Goal: Book appointment/travel/reservation

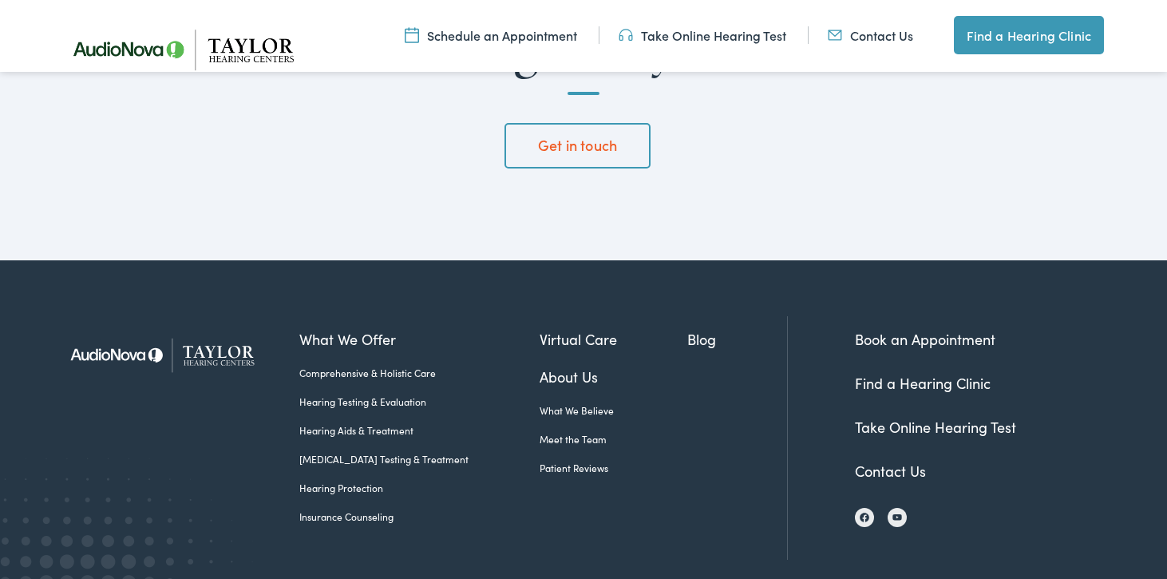
scroll to position [4378, 0]
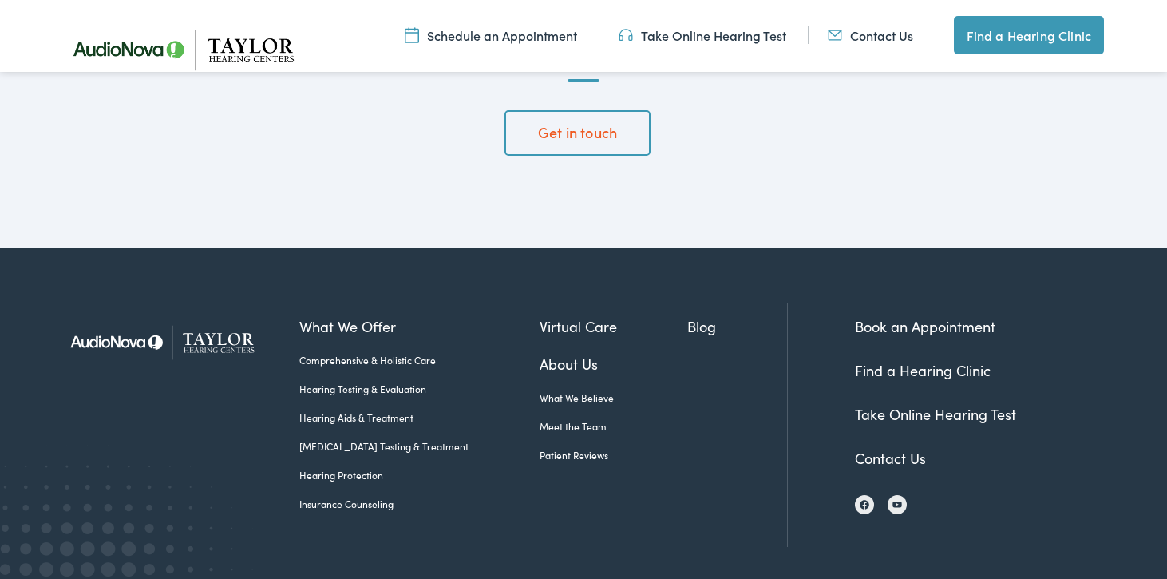
click at [897, 316] on link "Book an Appointment" at bounding box center [925, 326] width 140 height 20
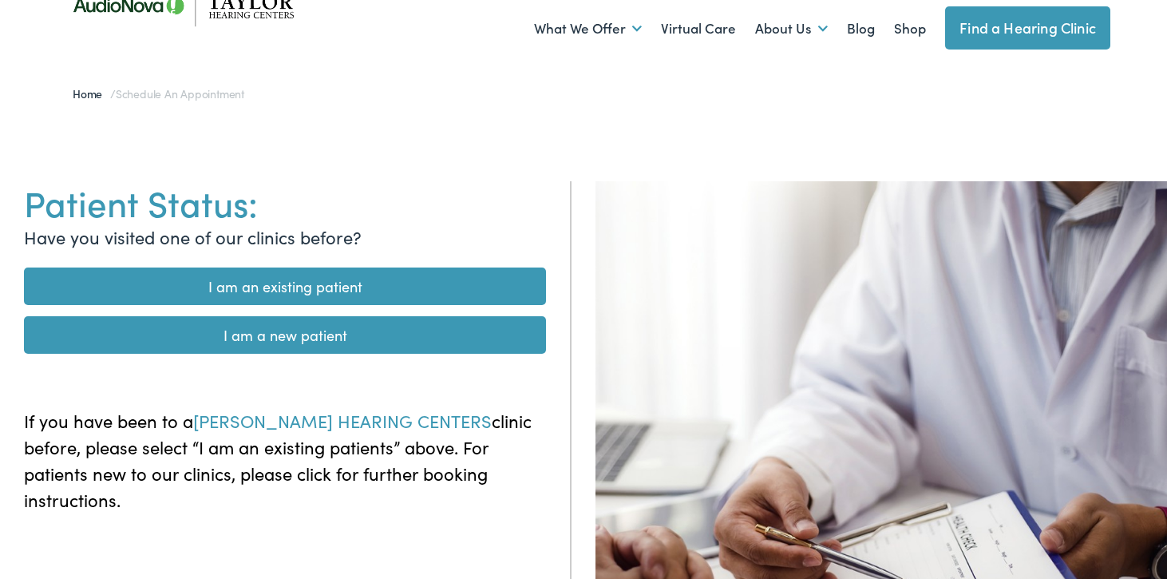
scroll to position [45, 0]
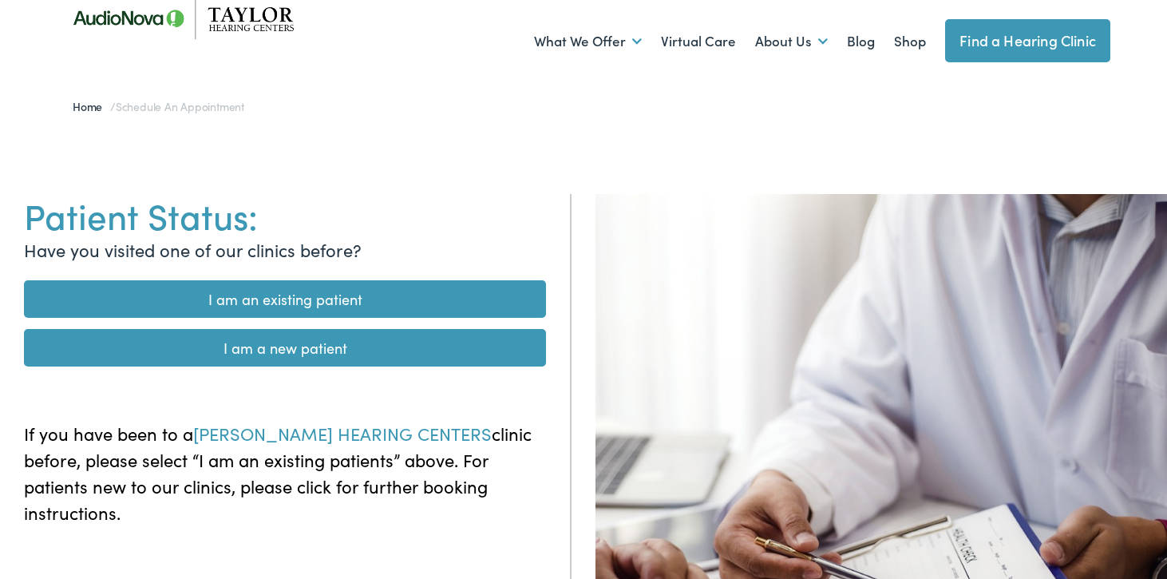
click at [331, 344] on link "I am a new patient" at bounding box center [285, 348] width 522 height 38
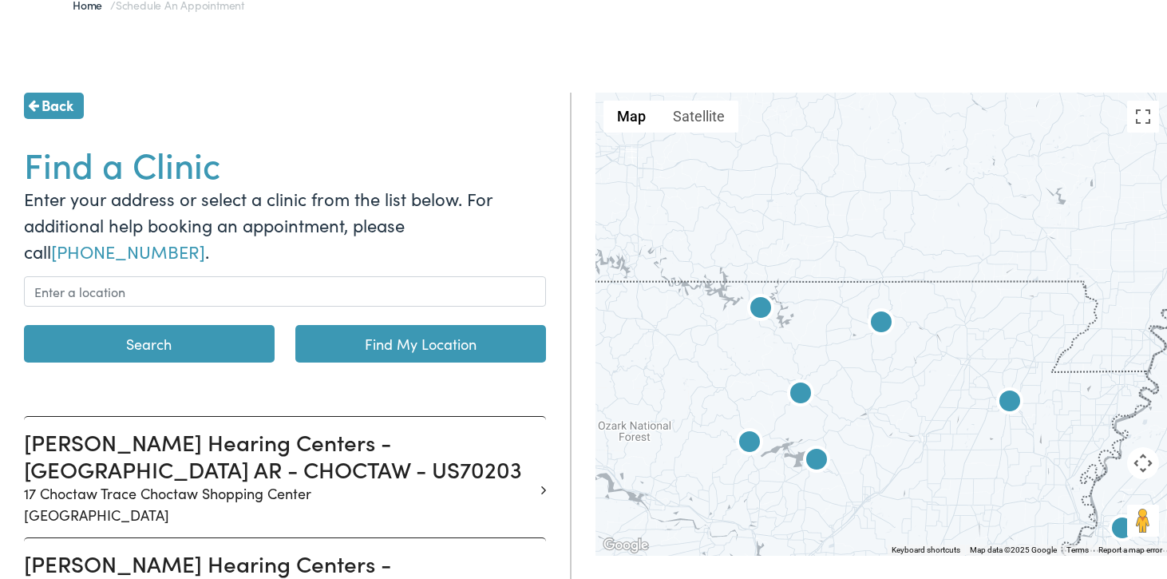
scroll to position [147, 0]
click at [815, 464] on img at bounding box center [816, 460] width 38 height 38
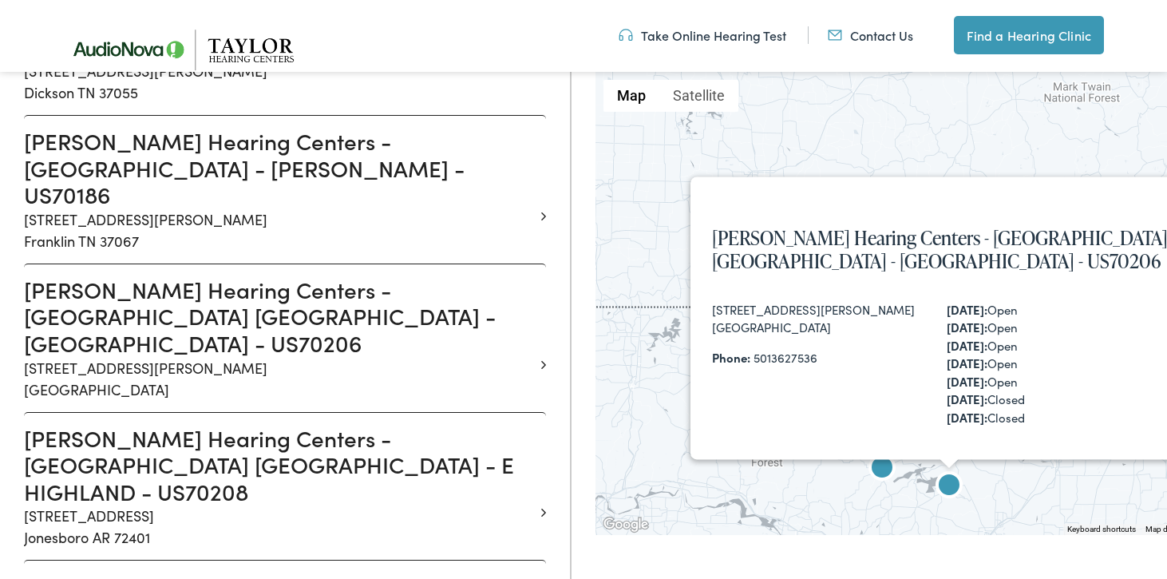
scroll to position [888, 0]
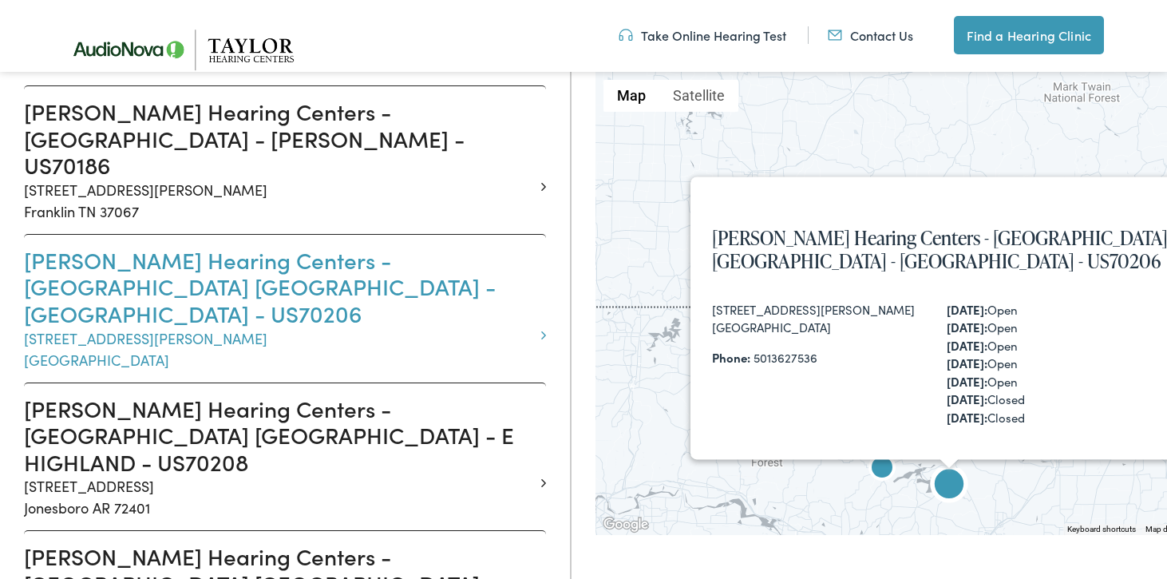
click at [362, 247] on h3 "Taylor Hearing Centers - HEBER SPRINGS AR - WILBURN - US70206" at bounding box center [279, 287] width 510 height 81
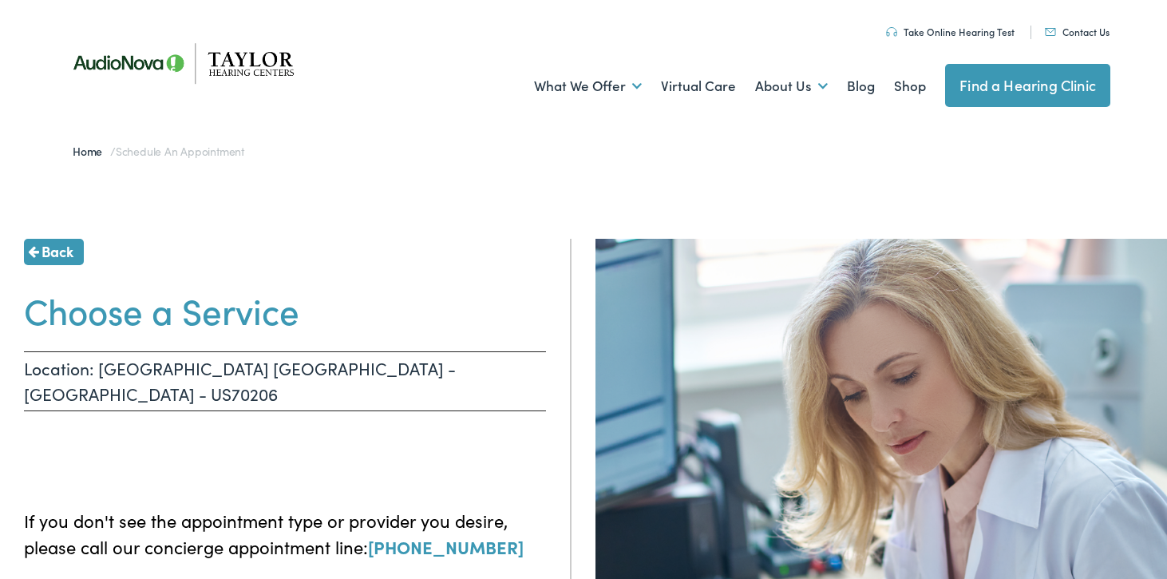
click at [225, 306] on h1 "Choose a Service" at bounding box center [285, 310] width 522 height 42
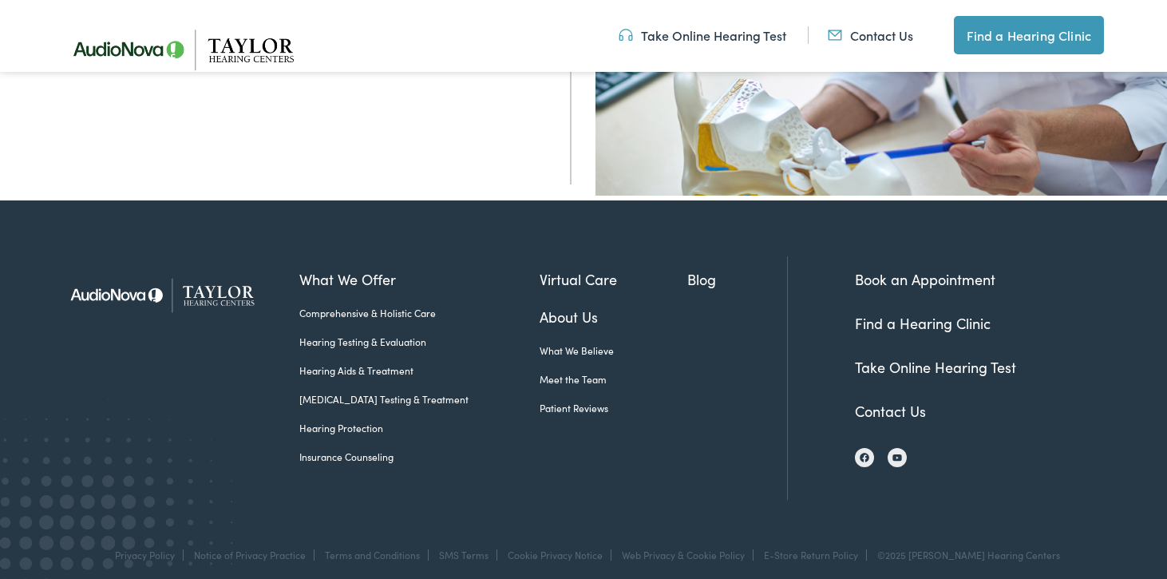
scroll to position [612, 0]
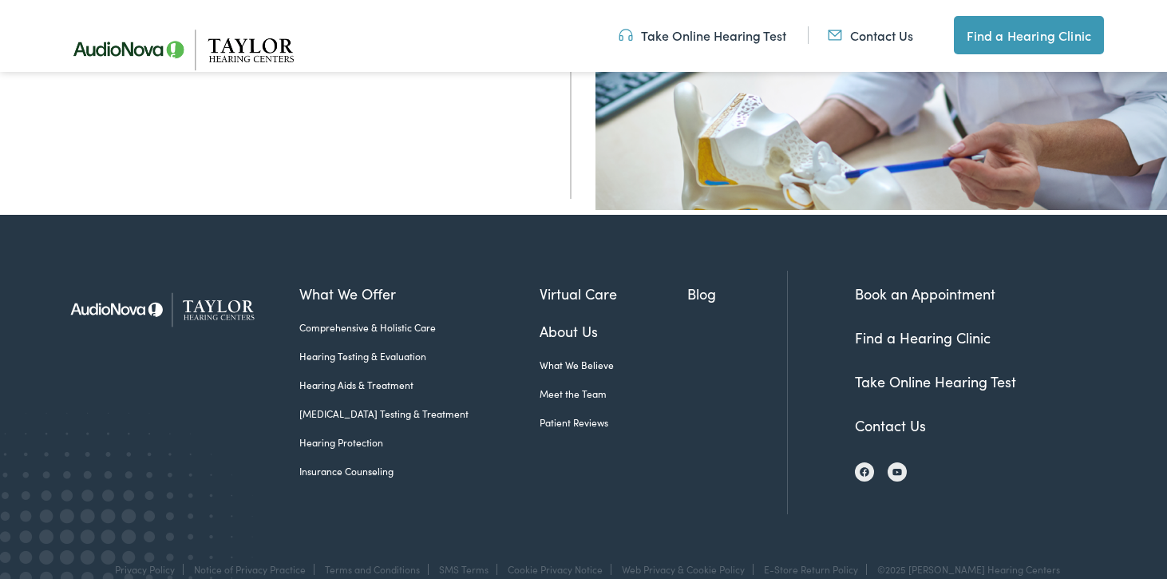
click at [706, 37] on link "Take Online Hearing Test" at bounding box center [703, 35] width 168 height 18
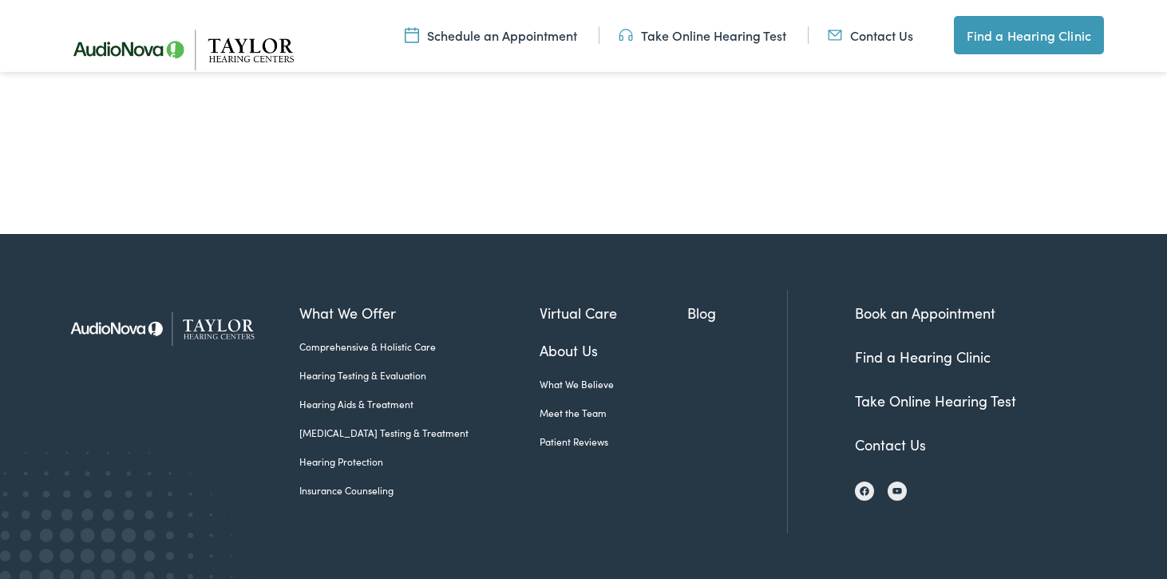
scroll to position [687, 0]
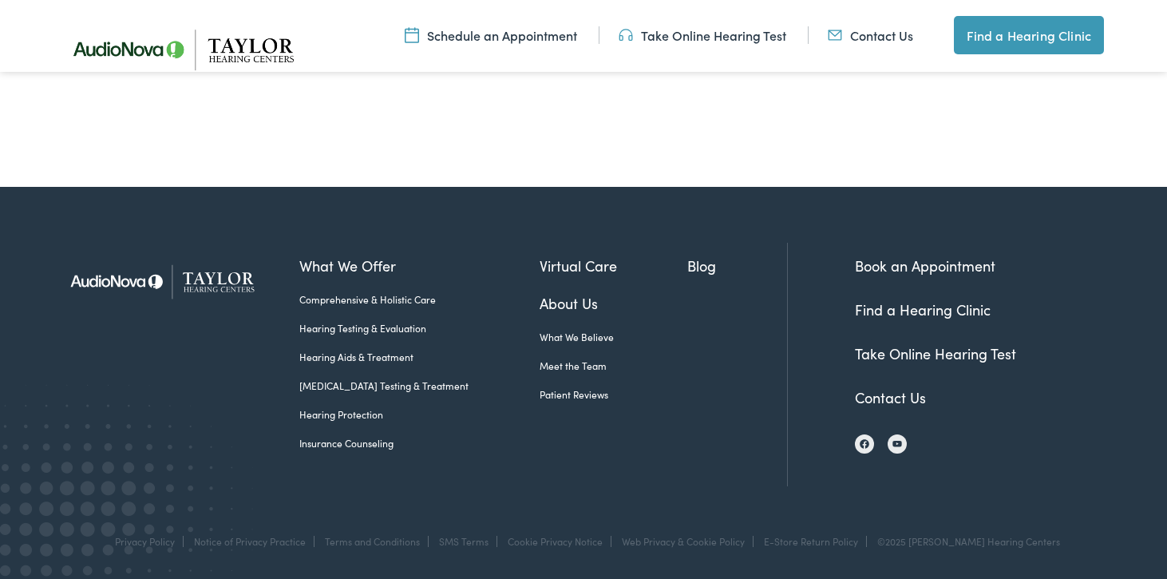
click at [627, 473] on div "What We Offer Comprehensive & Holistic Care Hearing Testing & Evaluation Hearin…" at bounding box center [543, 364] width 488 height 243
click at [575, 393] on link "Patient Reviews" at bounding box center [614, 394] width 148 height 14
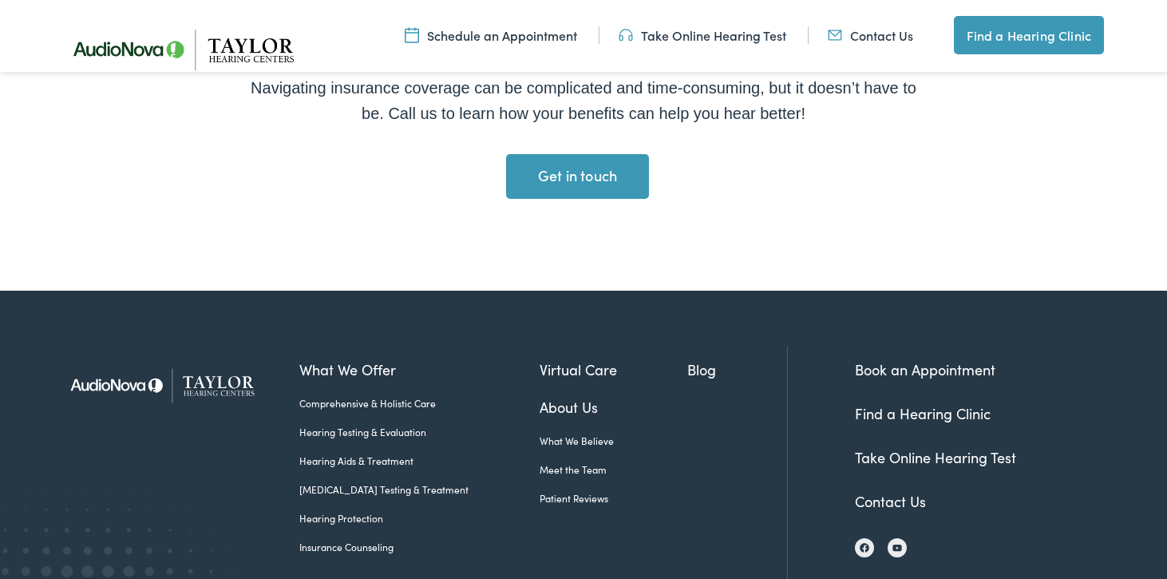
scroll to position [1573, 0]
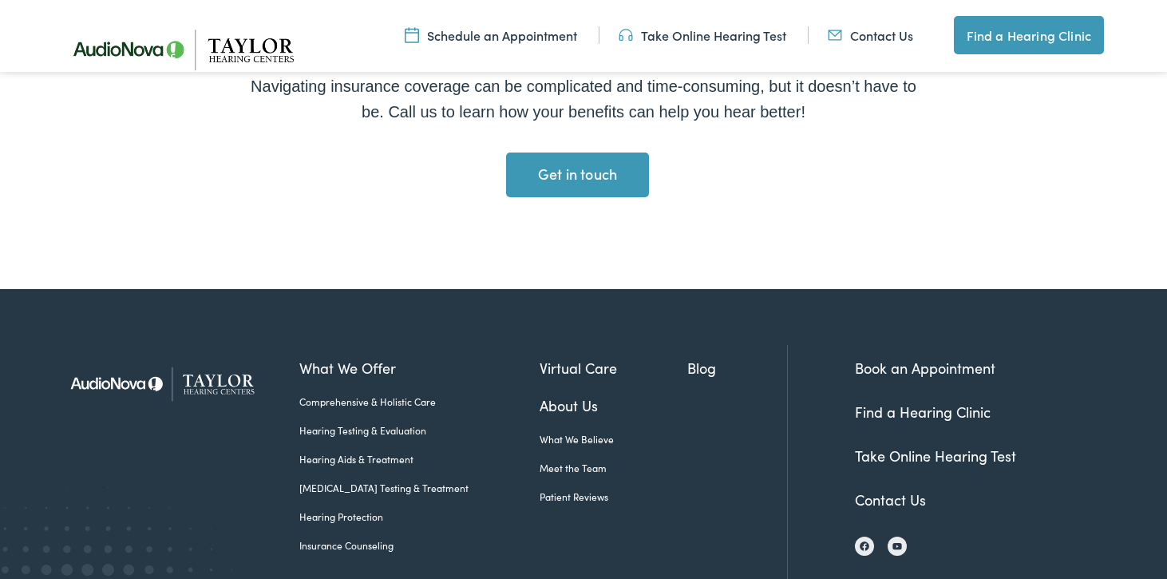
click at [372, 548] on link "Insurance Counseling" at bounding box center [419, 545] width 240 height 14
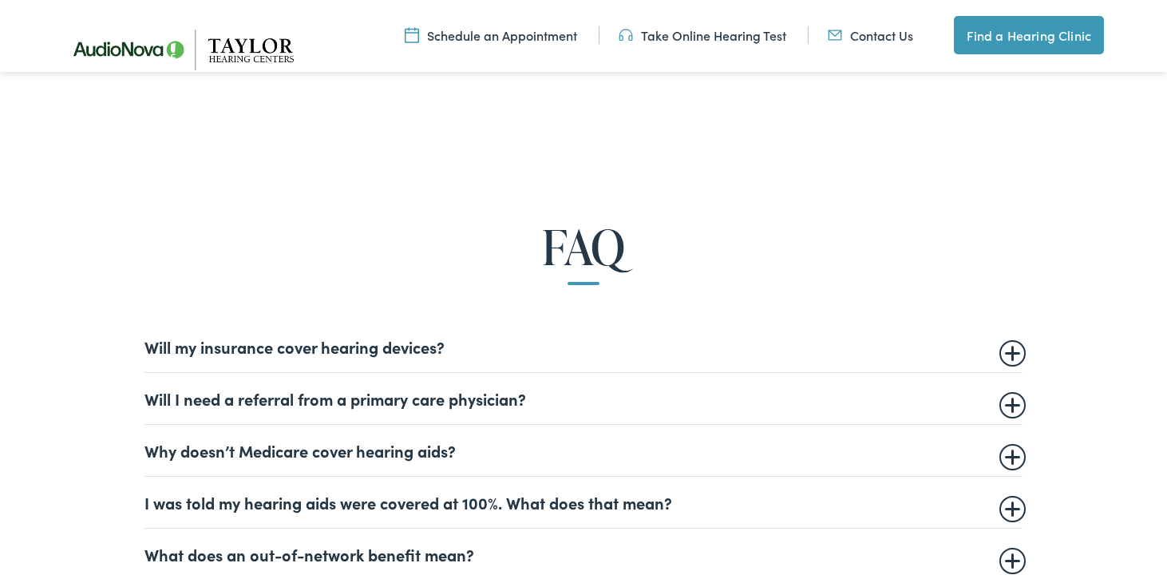
scroll to position [836, 0]
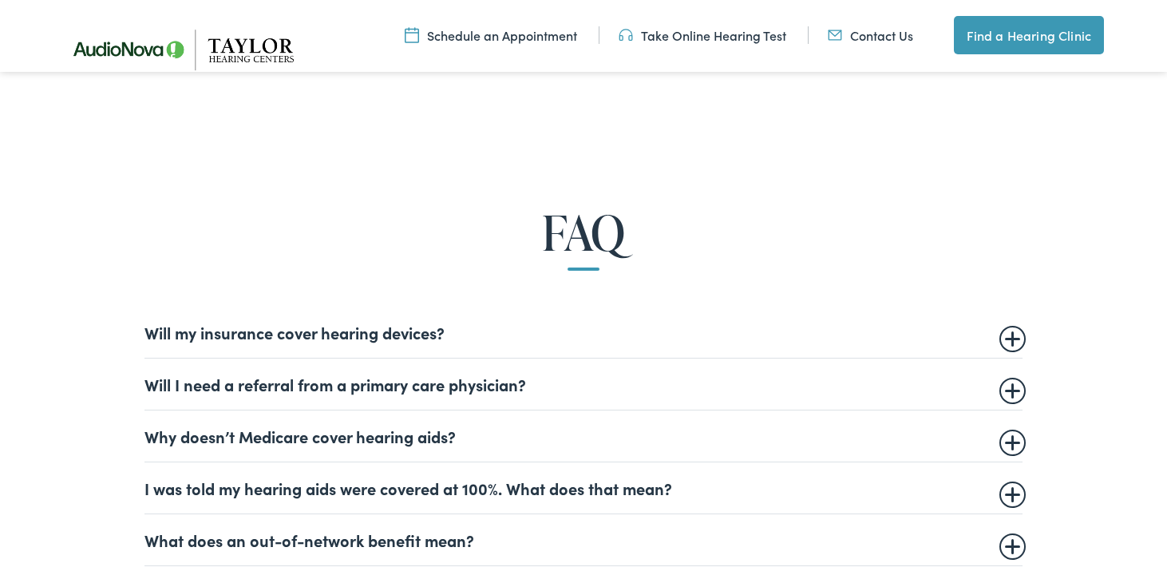
click at [334, 339] on summary "Will my insurance cover hearing devices?" at bounding box center [583, 331] width 878 height 19
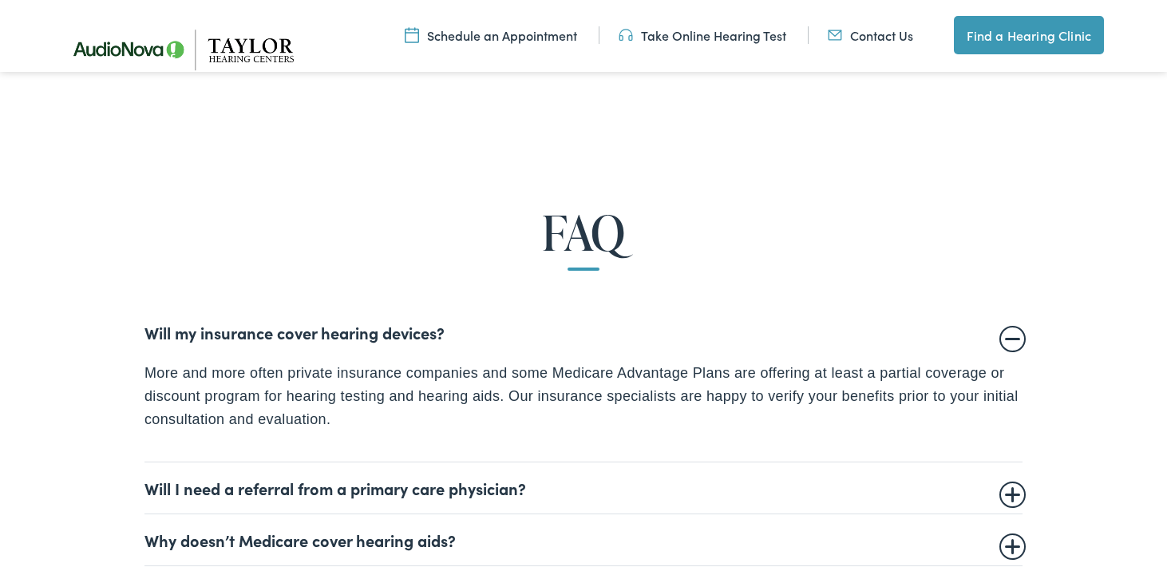
click at [356, 493] on summary "Will I need a referral from a primary care physician?" at bounding box center [583, 487] width 878 height 19
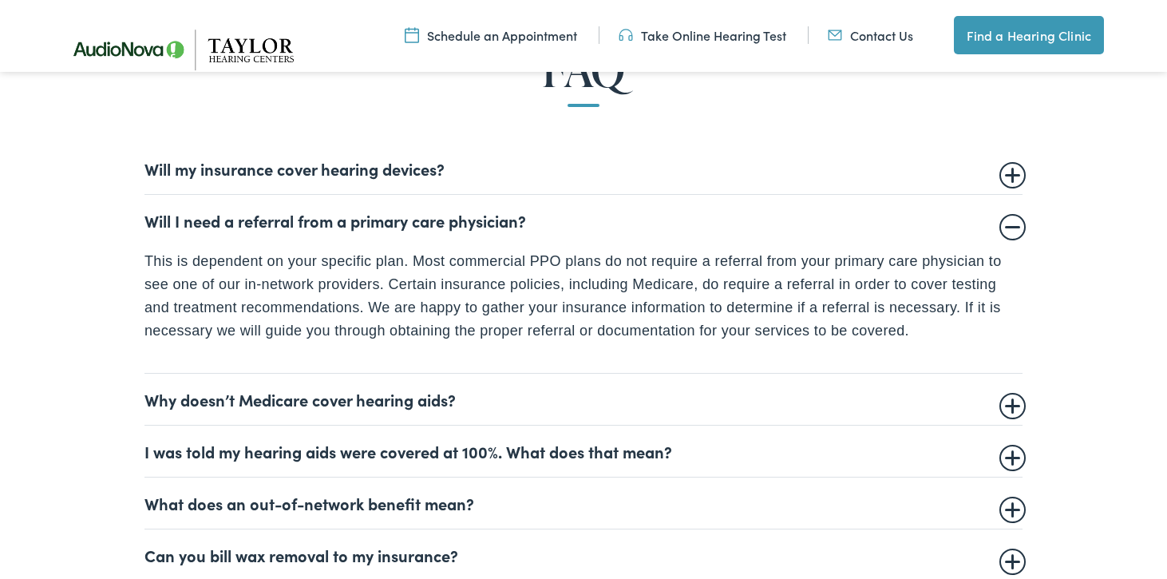
scroll to position [1026, 0]
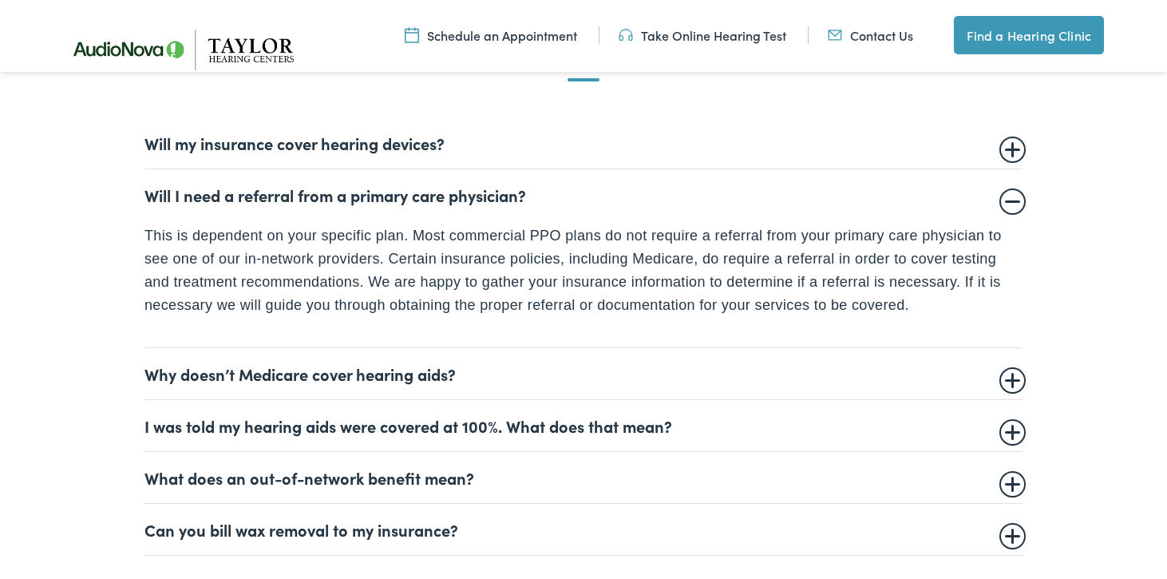
click at [352, 429] on summary "I was told my hearing aids were covered at 100%. What does that mean?" at bounding box center [583, 425] width 878 height 19
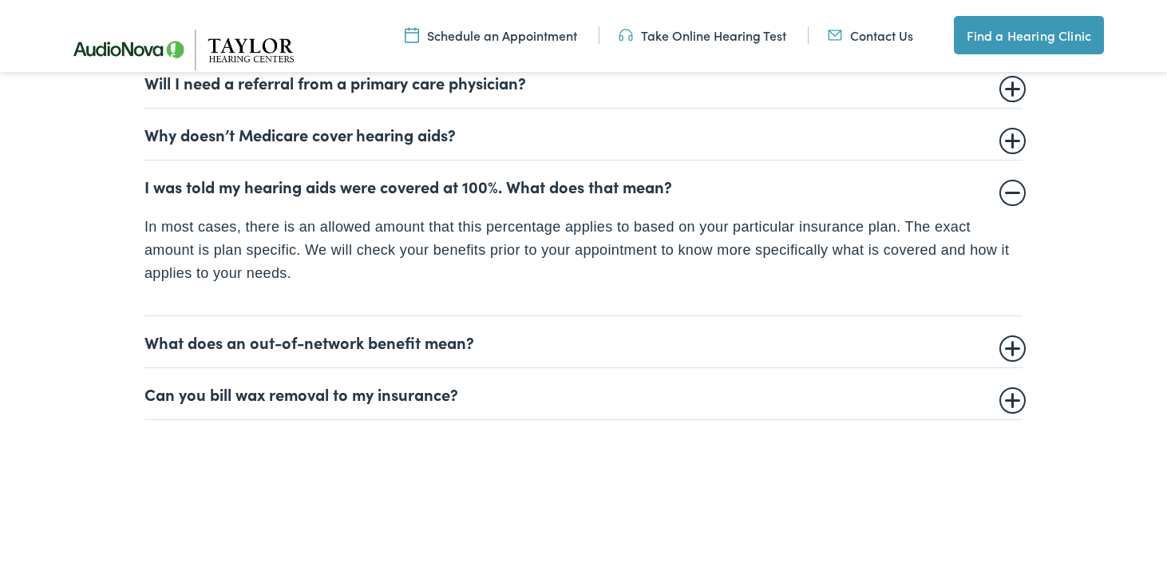
scroll to position [1143, 0]
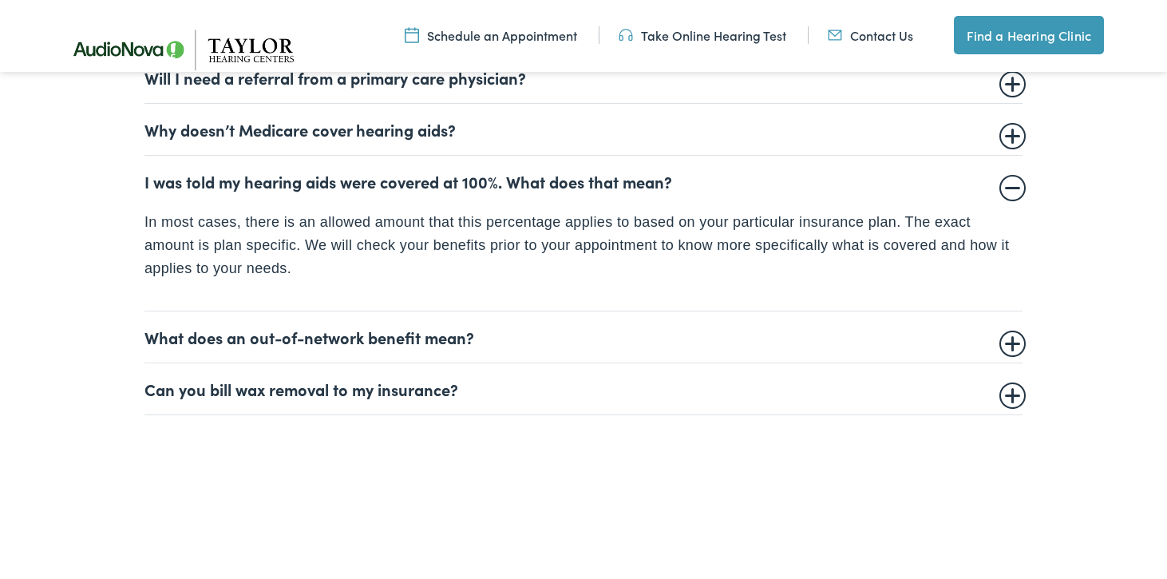
click at [342, 387] on summary "Can you bill wax removal to my insurance?" at bounding box center [583, 388] width 878 height 19
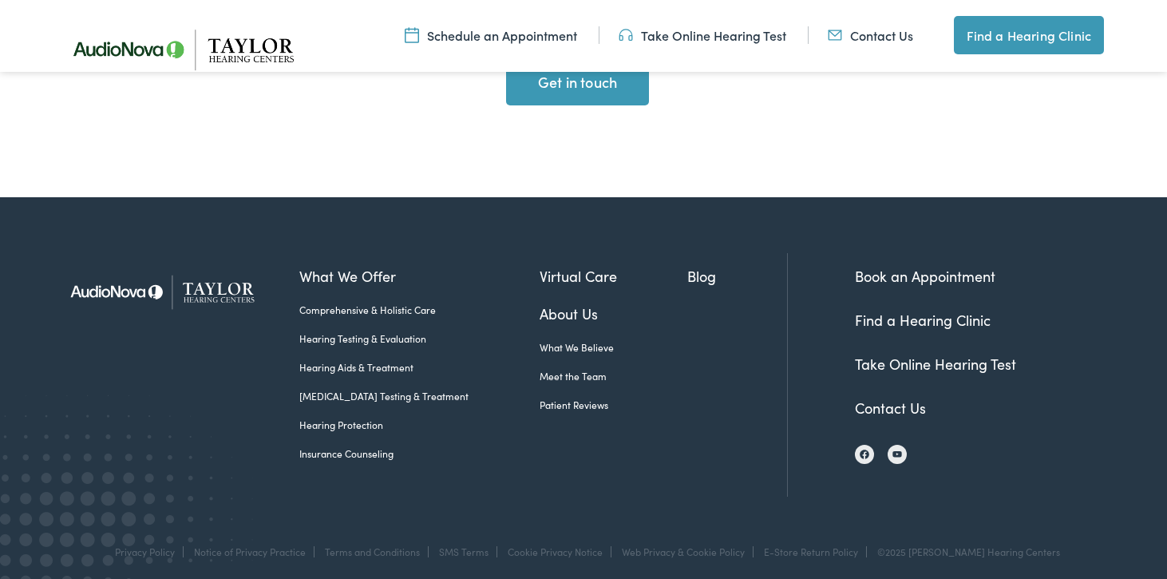
scroll to position [3167, 0]
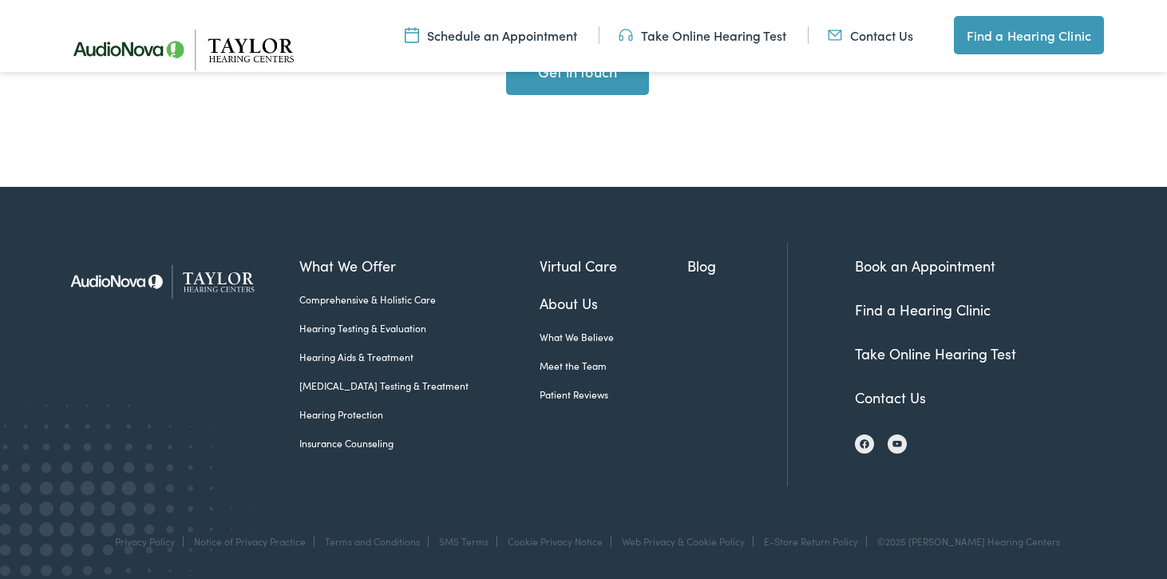
click at [548, 364] on link "Meet the Team" at bounding box center [614, 365] width 148 height 14
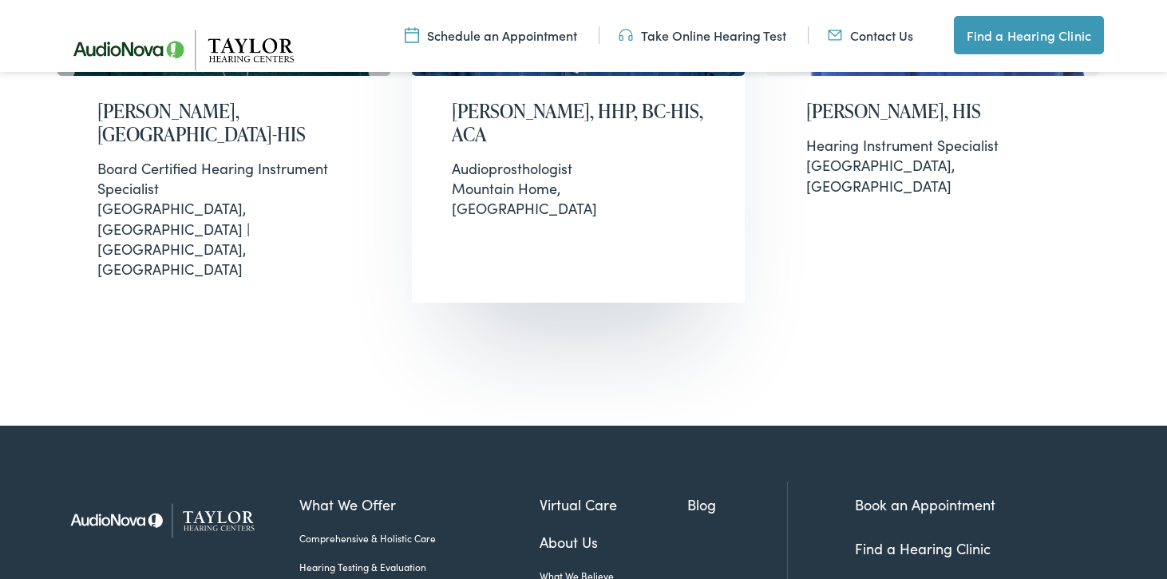
scroll to position [3228, 0]
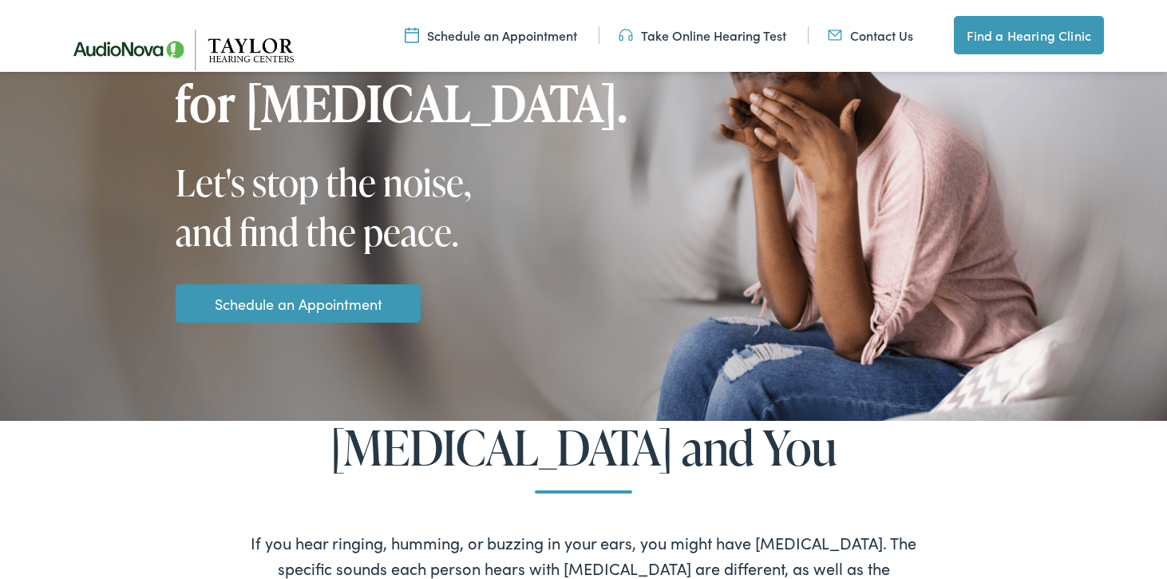
scroll to position [273, 0]
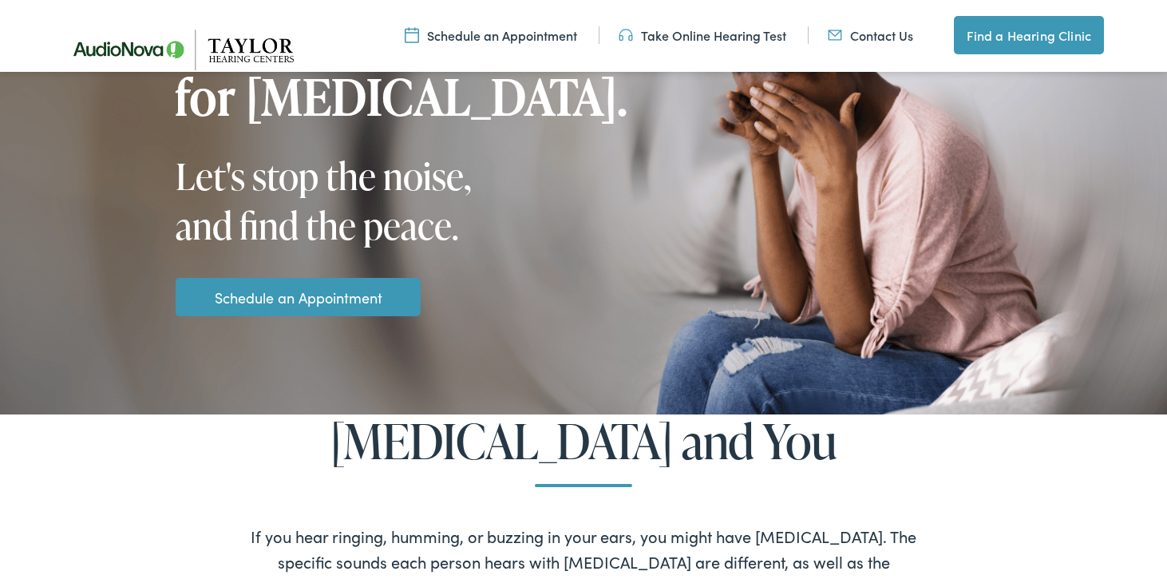
click at [360, 299] on link "Schedule an Appointment" at bounding box center [299, 298] width 168 height 22
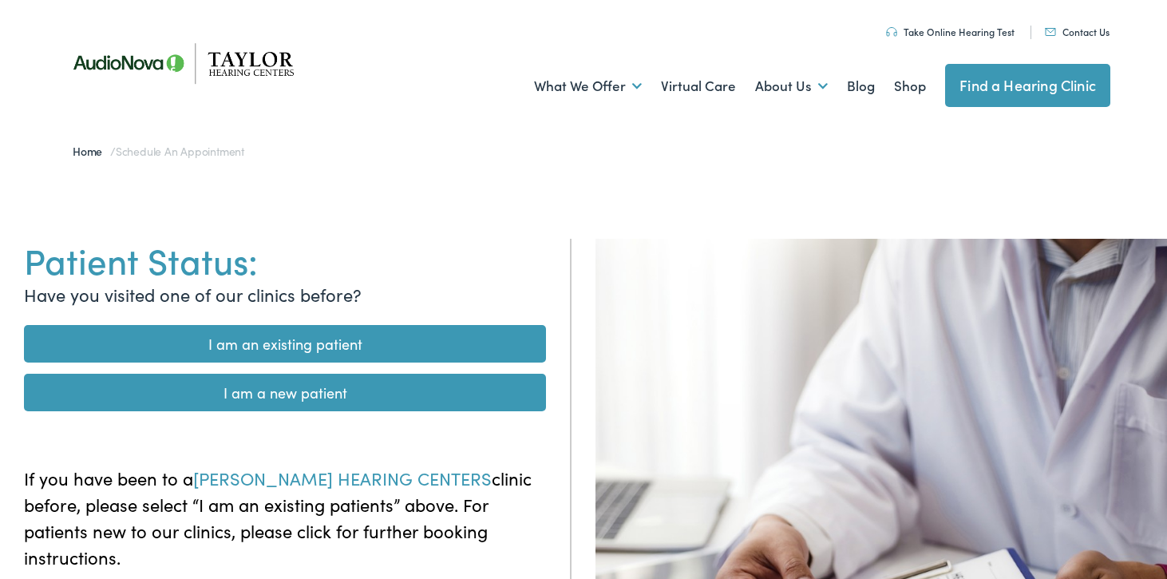
click at [346, 393] on link "I am a new patient" at bounding box center [285, 393] width 522 height 38
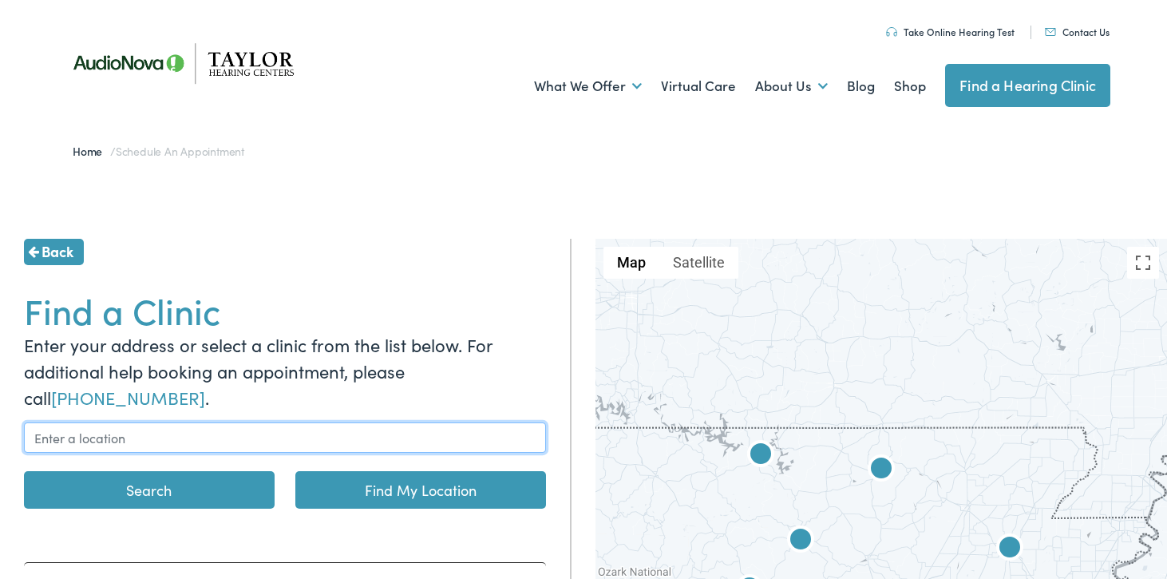
click at [300, 426] on input "text" at bounding box center [285, 437] width 522 height 30
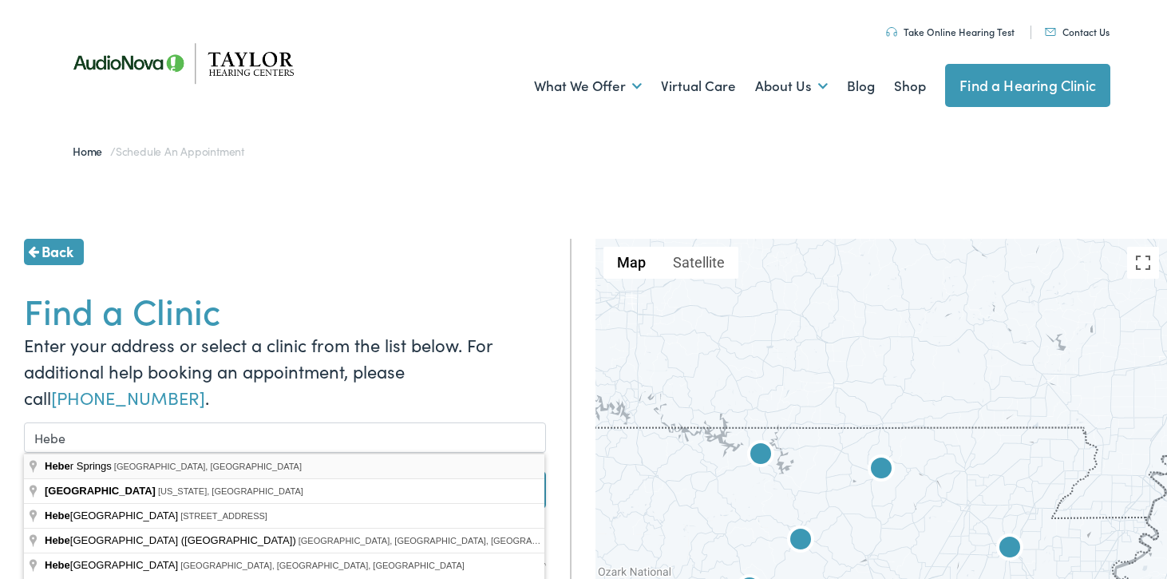
type input "Heber Springs, AR, USA"
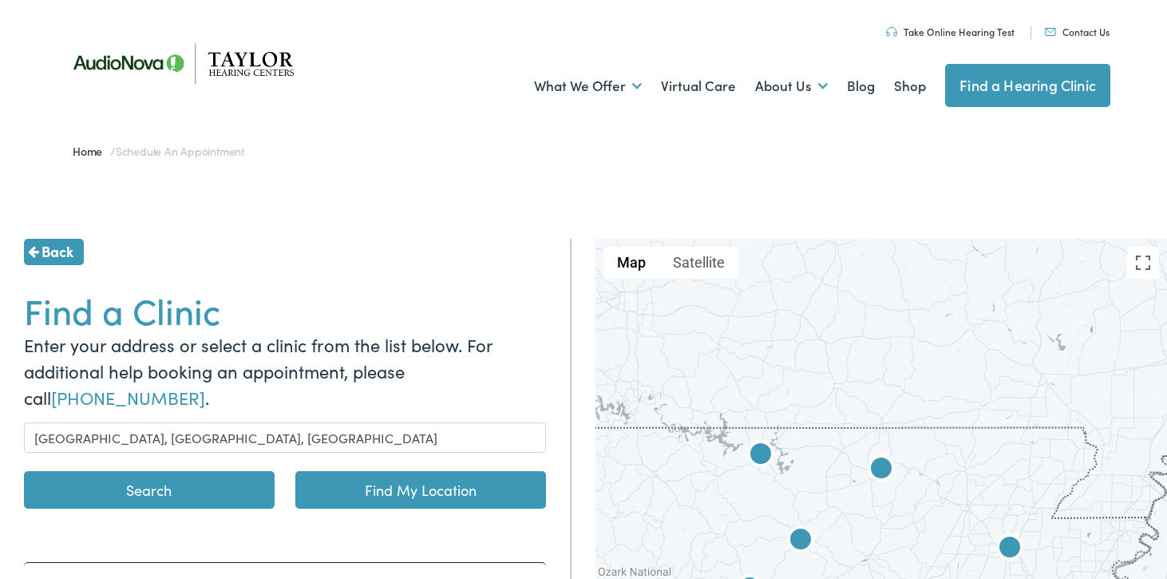
click at [192, 496] on button "Search" at bounding box center [149, 490] width 251 height 38
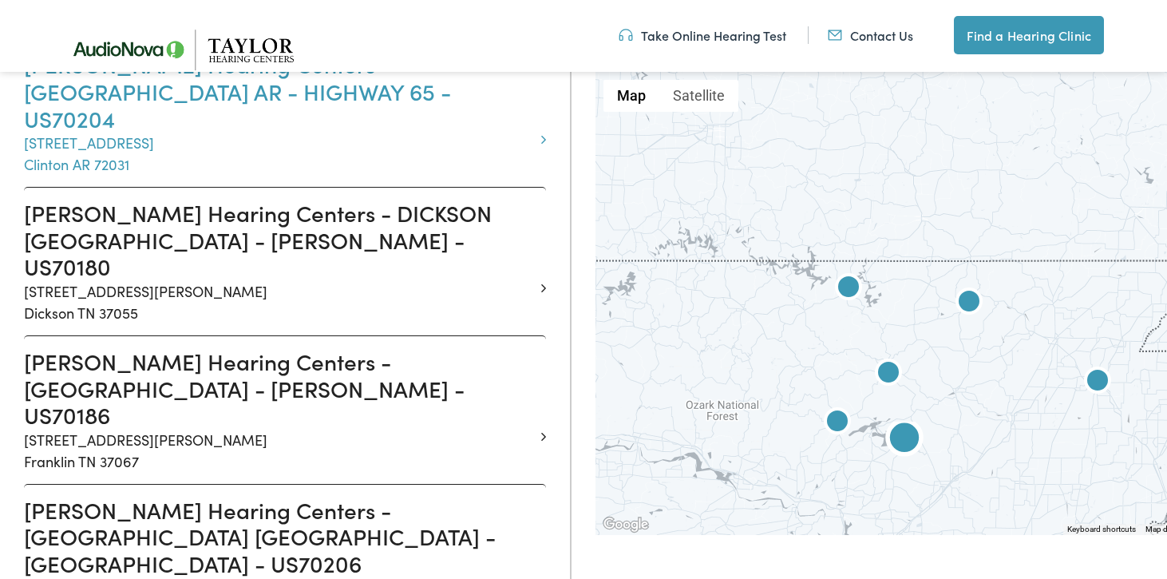
scroll to position [639, 0]
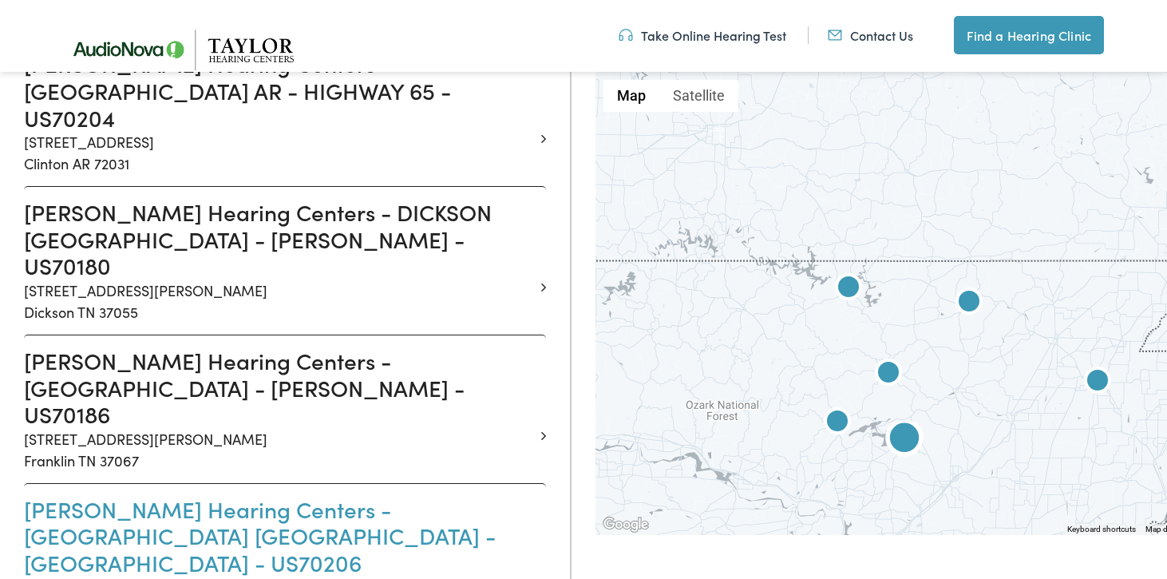
click at [210, 496] on h3 "Taylor Hearing Centers - HEBER SPRINGS AR - WILBURN - US70206" at bounding box center [279, 536] width 510 height 81
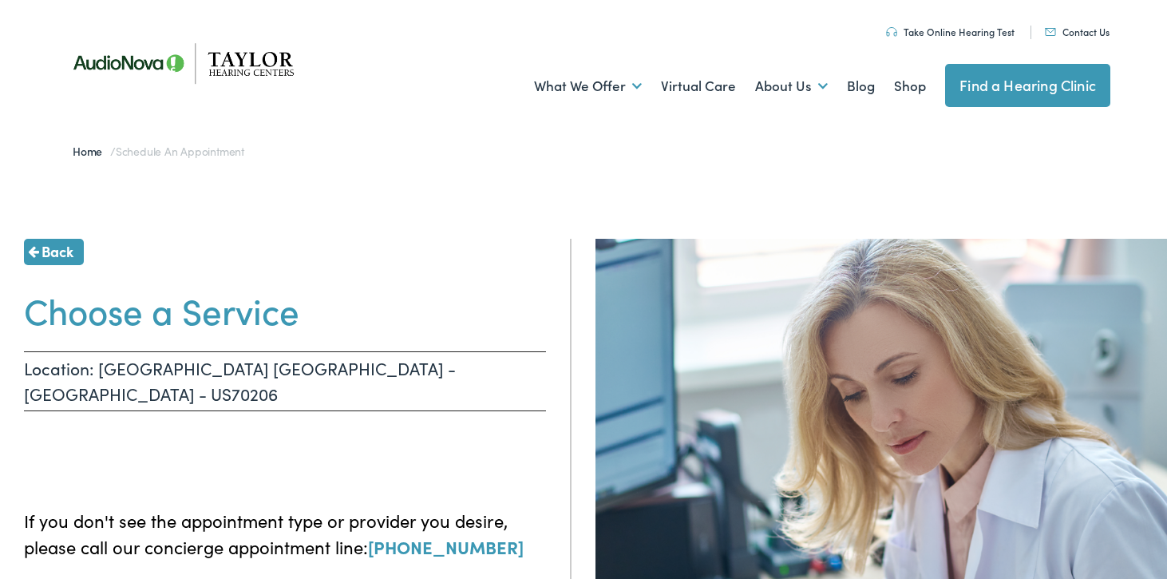
click at [278, 378] on p "Location: HEBER SPRINGS AR - WILBURN - US70206" at bounding box center [285, 381] width 522 height 60
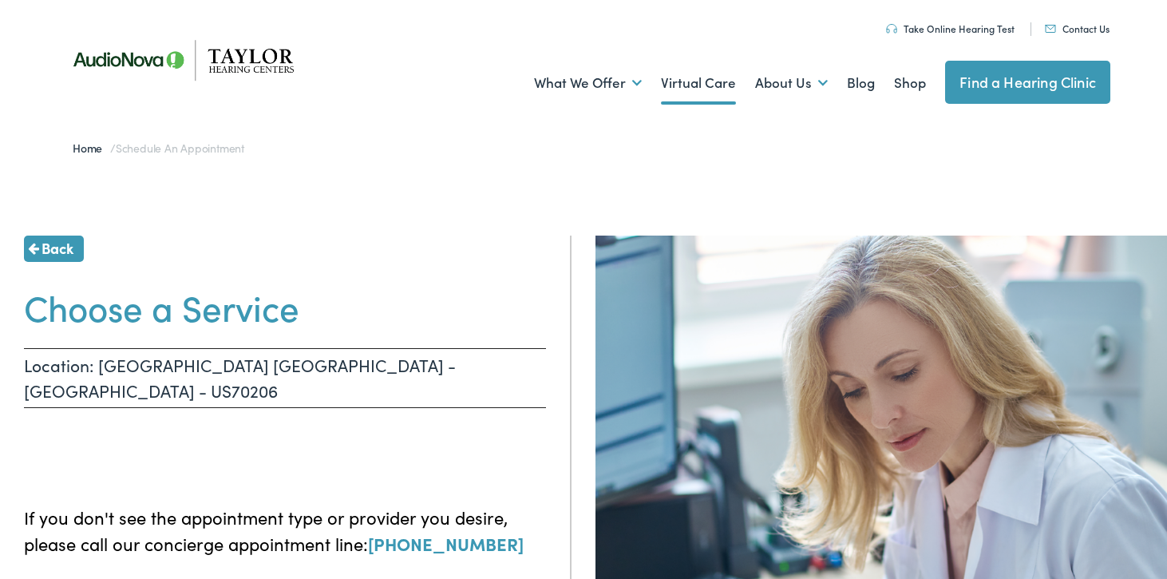
click at [698, 77] on link "Virtual Care" at bounding box center [698, 82] width 75 height 59
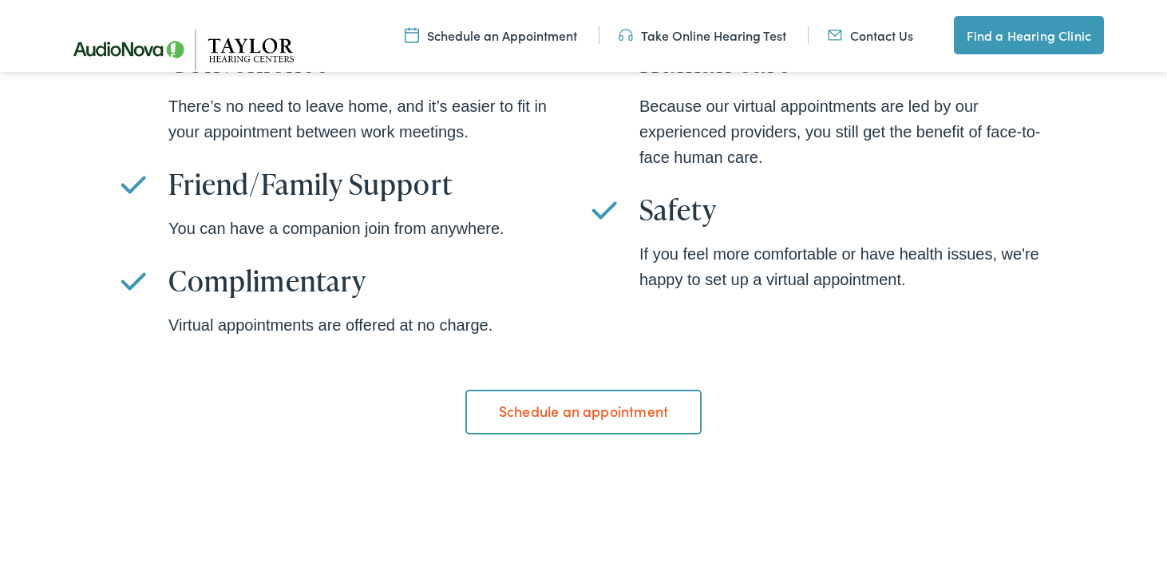
scroll to position [1187, 0]
